Goal: Task Accomplishment & Management: Use online tool/utility

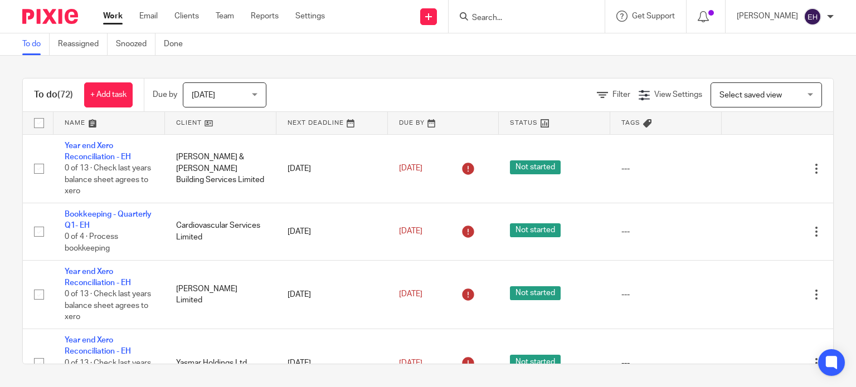
click at [537, 20] on input "Search" at bounding box center [521, 18] width 100 height 10
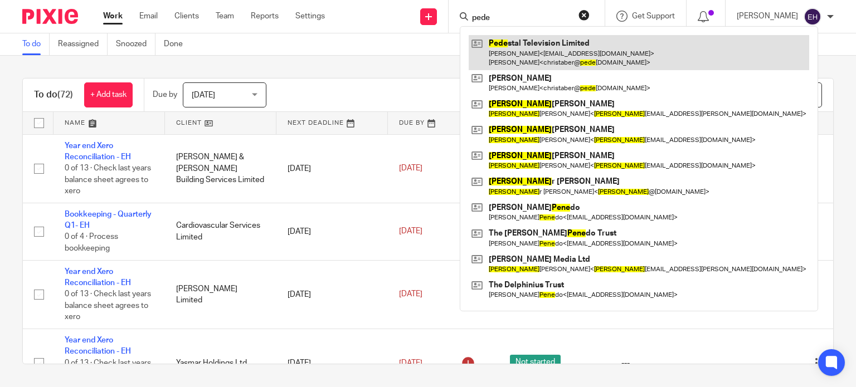
type input "pede"
click at [523, 51] on link at bounding box center [639, 52] width 341 height 35
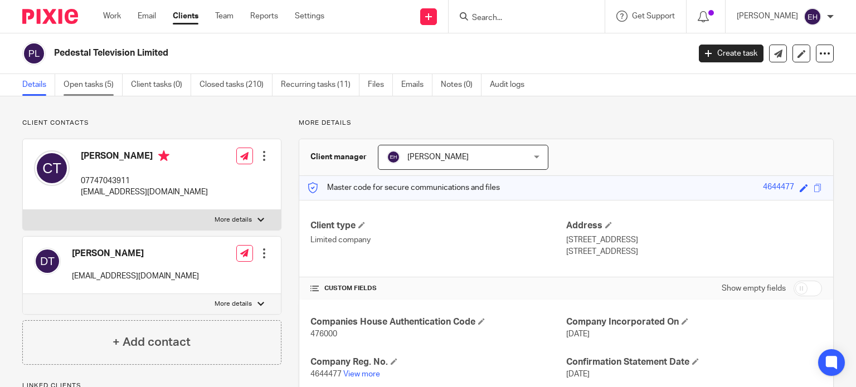
click at [91, 91] on link "Open tasks (5)" at bounding box center [93, 85] width 59 height 22
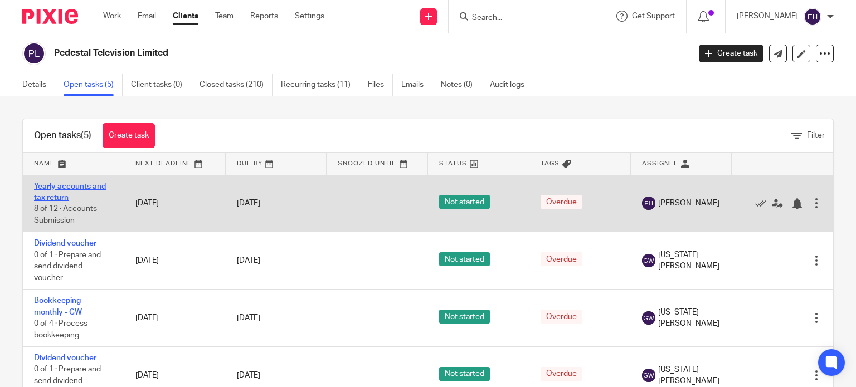
click at [55, 186] on link "Yearly accounts and tax return" at bounding box center [70, 192] width 72 height 19
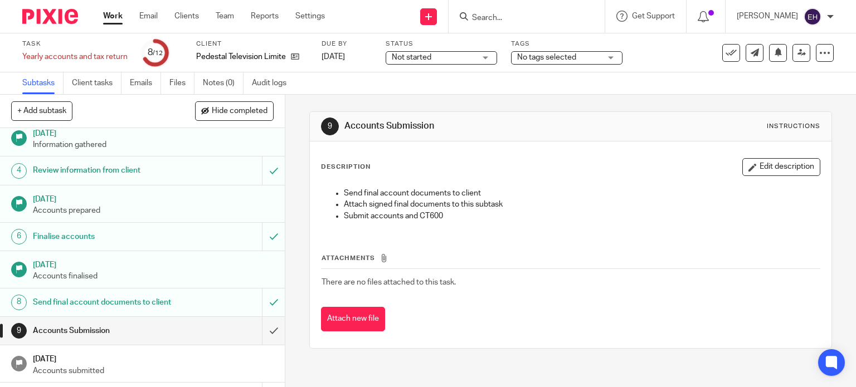
scroll to position [139, 0]
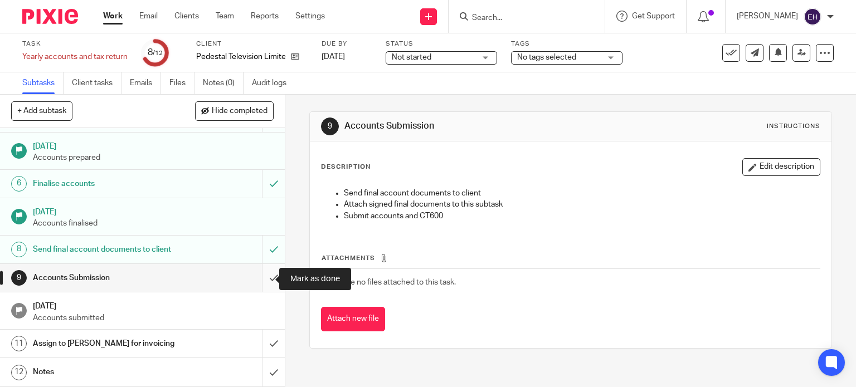
click at [255, 281] on input "submit" at bounding box center [142, 278] width 285 height 28
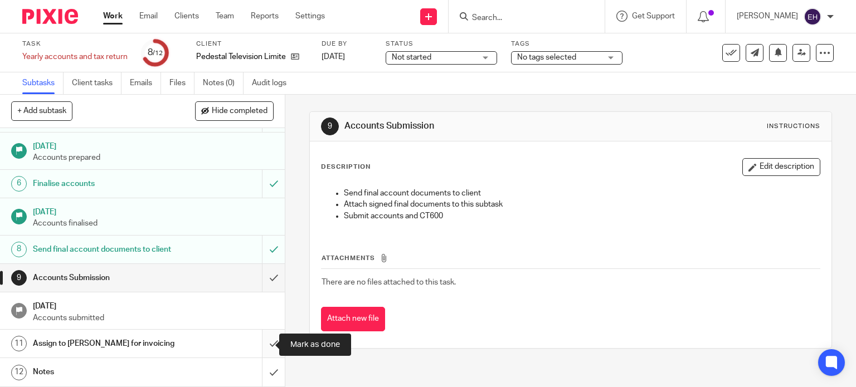
click at [259, 347] on input "submit" at bounding box center [142, 344] width 285 height 28
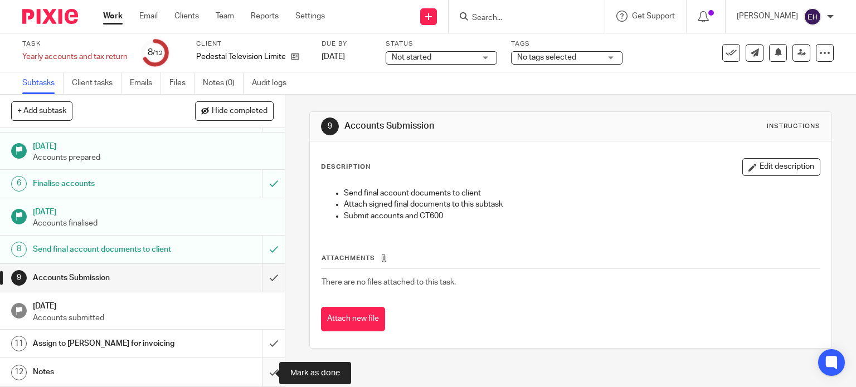
click at [269, 378] on input "submit" at bounding box center [142, 372] width 285 height 28
